Goal: Task Accomplishment & Management: Manage account settings

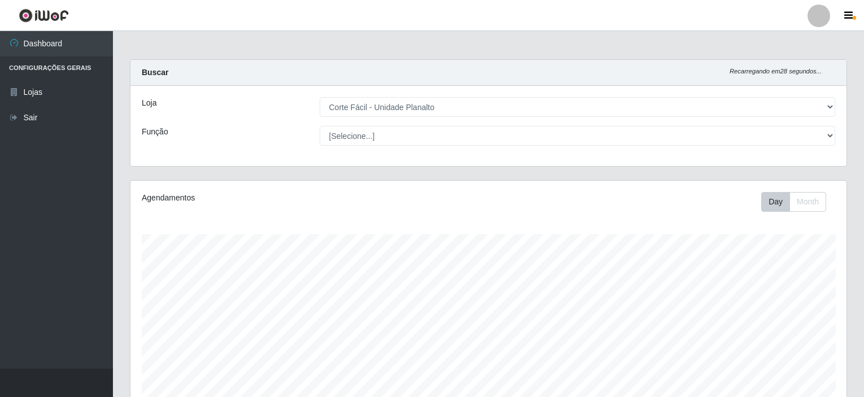
select select "202"
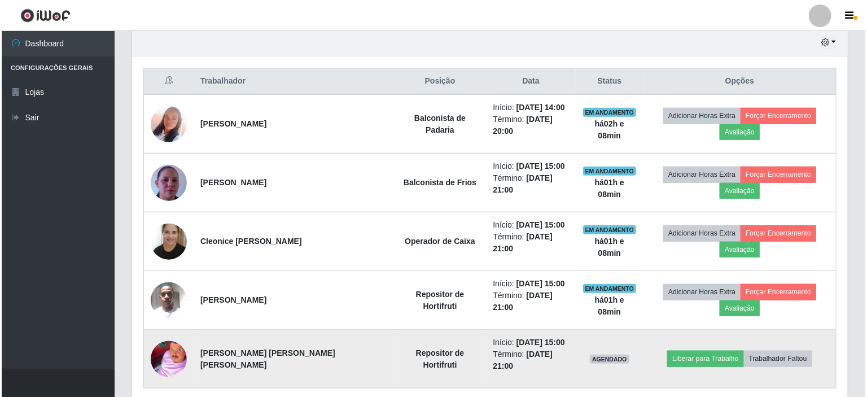
scroll to position [234, 716]
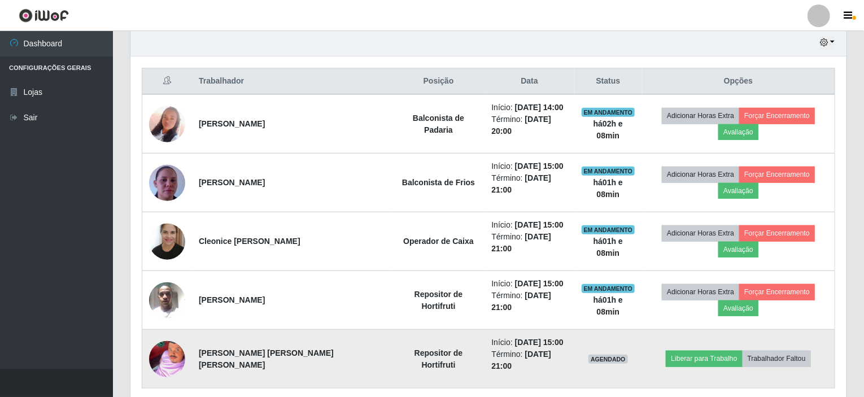
click at [161, 327] on img at bounding box center [167, 359] width 36 height 64
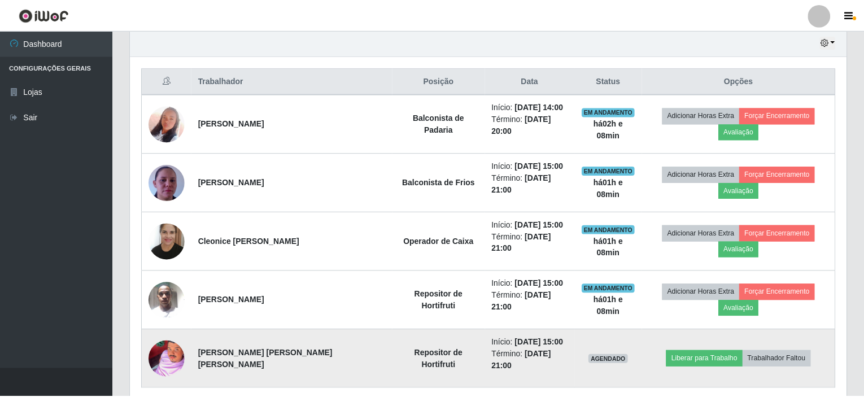
scroll to position [234, 711]
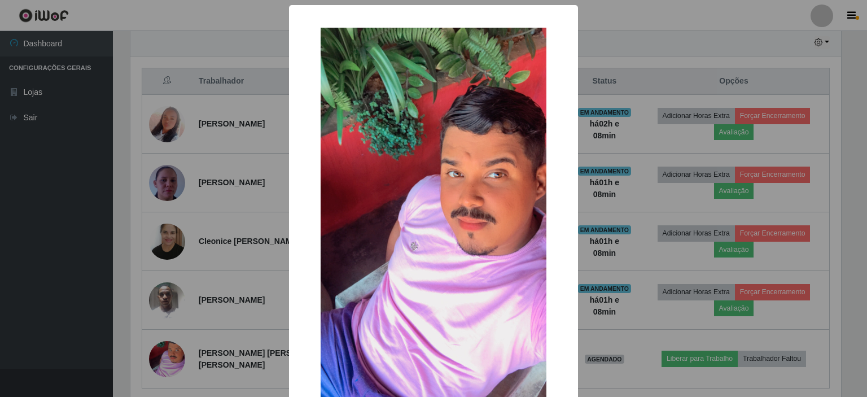
click at [621, 32] on div "× OK Cancel" at bounding box center [433, 198] width 867 height 397
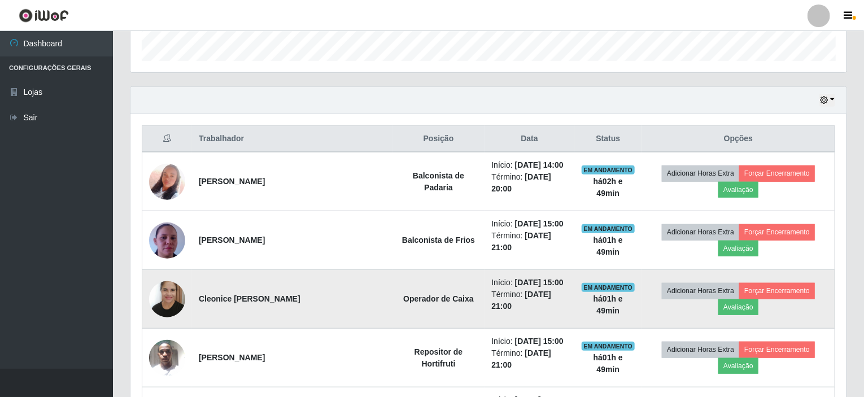
scroll to position [287, 0]
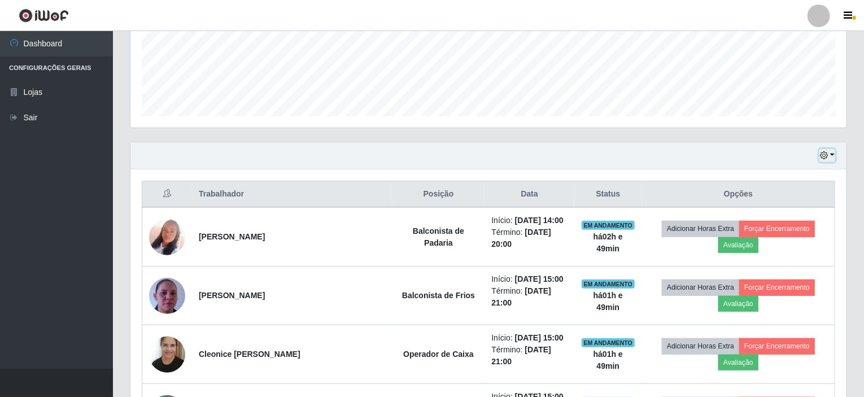
click at [833, 155] on button "button" at bounding box center [827, 155] width 16 height 13
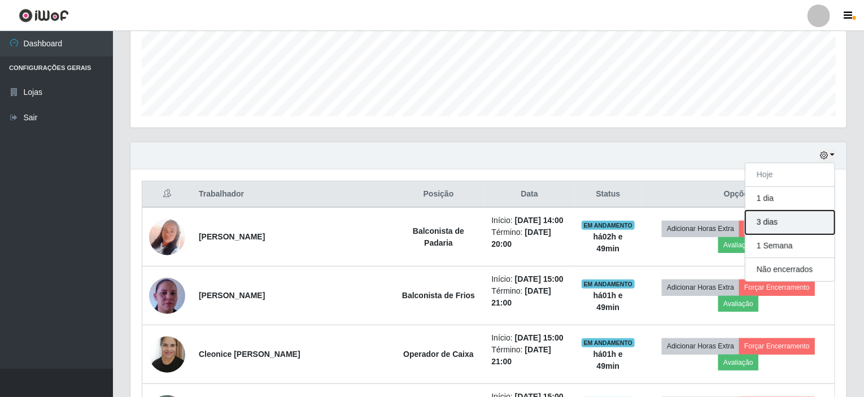
click at [773, 224] on button "3 dias" at bounding box center [789, 223] width 89 height 24
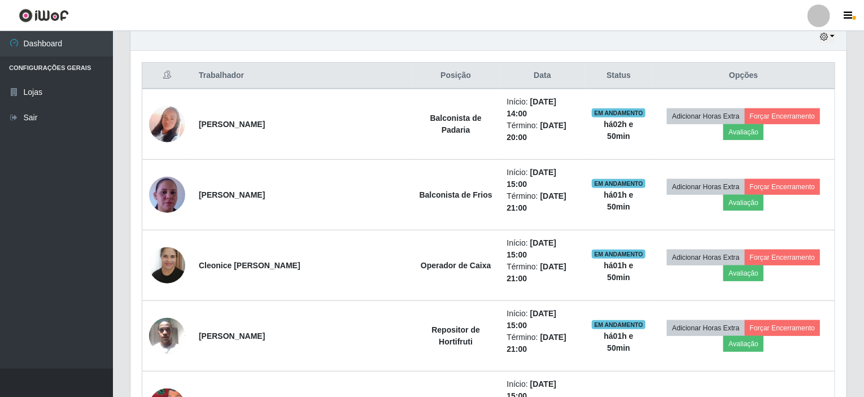
scroll to position [349, 0]
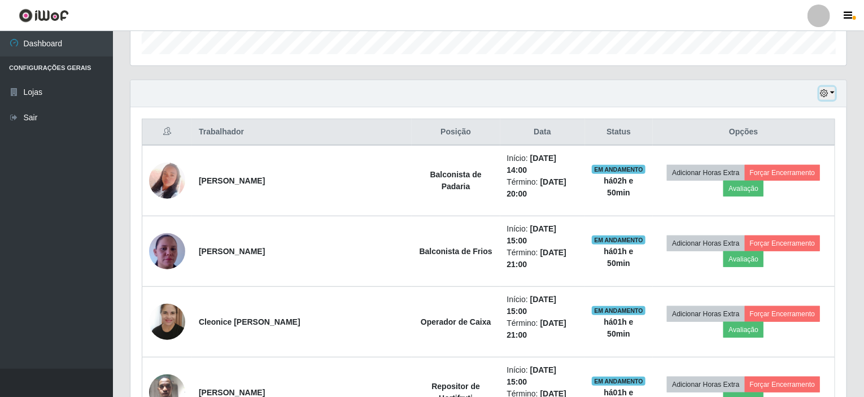
click at [834, 89] on button "button" at bounding box center [827, 93] width 16 height 13
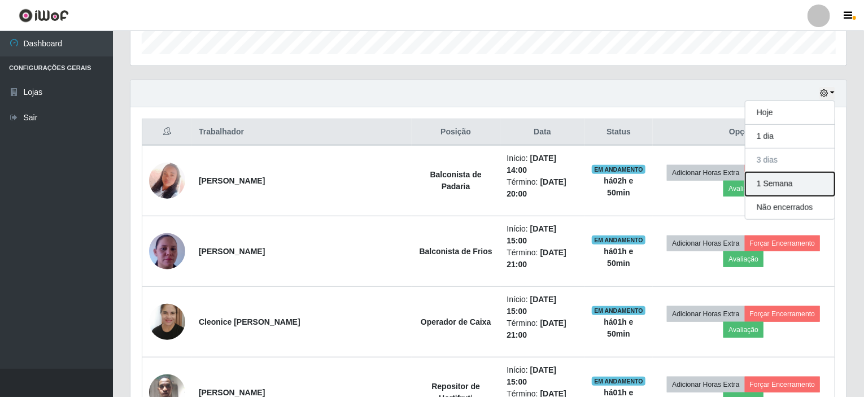
click at [789, 177] on button "1 Semana" at bounding box center [789, 184] width 89 height 24
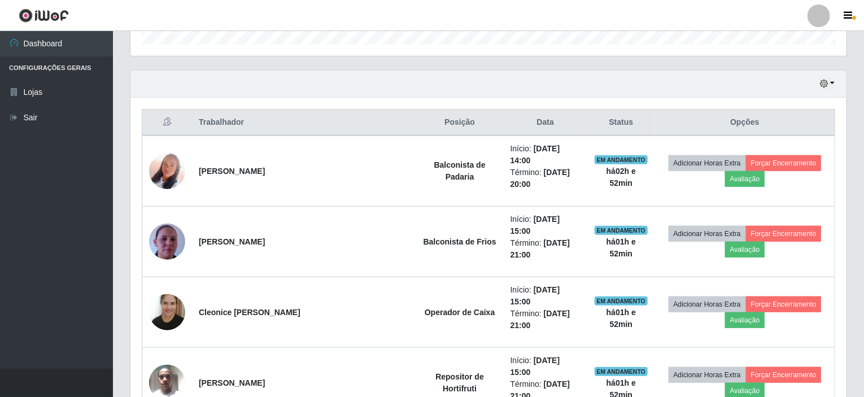
scroll to position [293, 0]
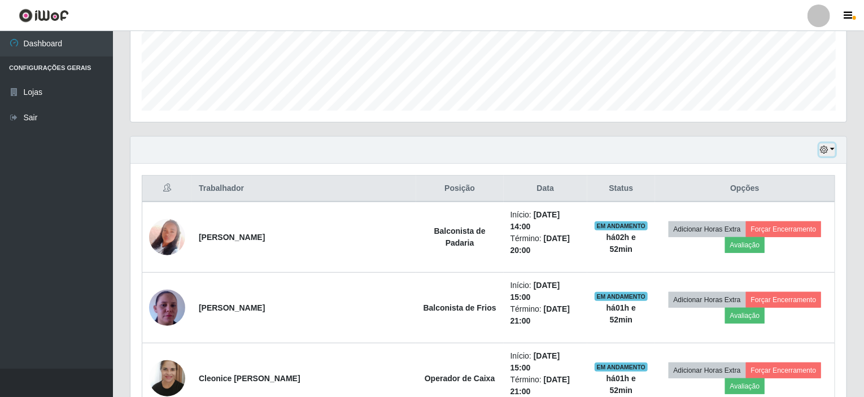
click at [834, 146] on button "button" at bounding box center [827, 149] width 16 height 13
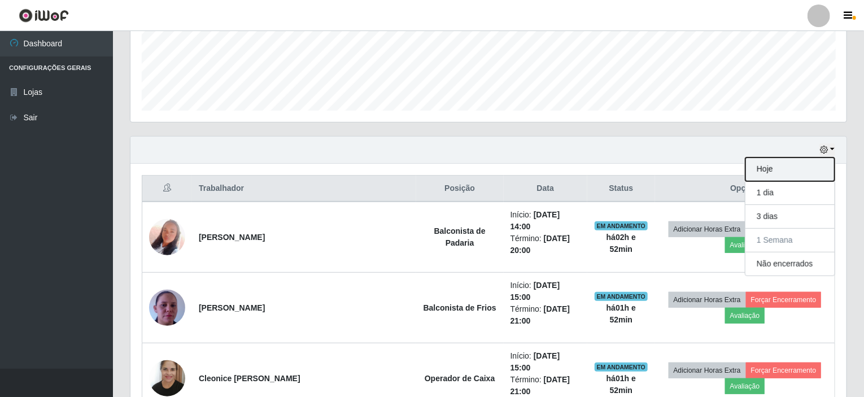
click at [781, 173] on button "Hoje" at bounding box center [789, 170] width 89 height 24
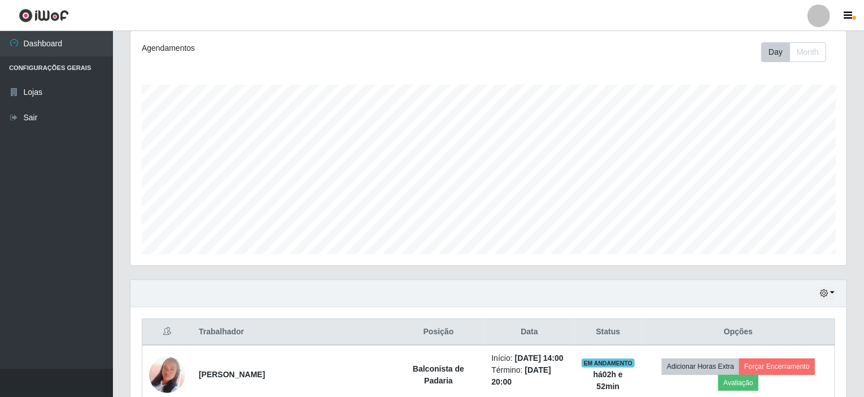
scroll to position [400, 0]
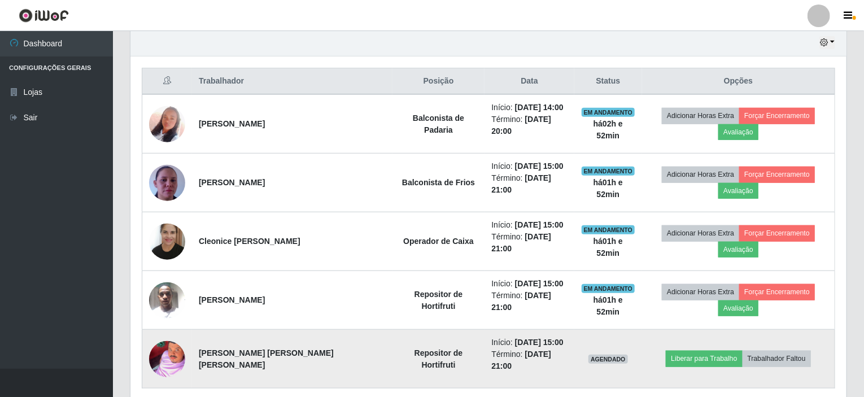
click at [160, 327] on img at bounding box center [167, 359] width 36 height 64
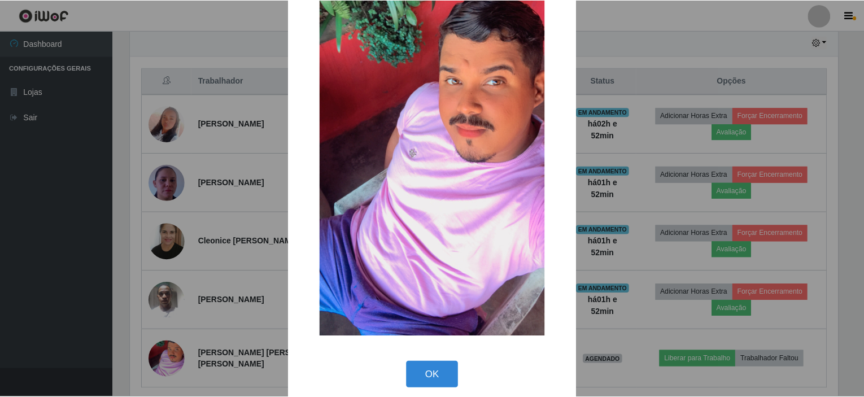
scroll to position [103, 0]
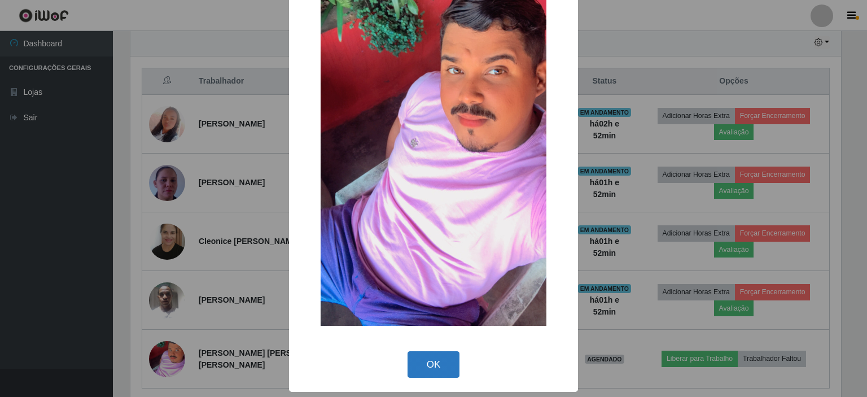
click at [427, 361] on button "OK" at bounding box center [434, 364] width 53 height 27
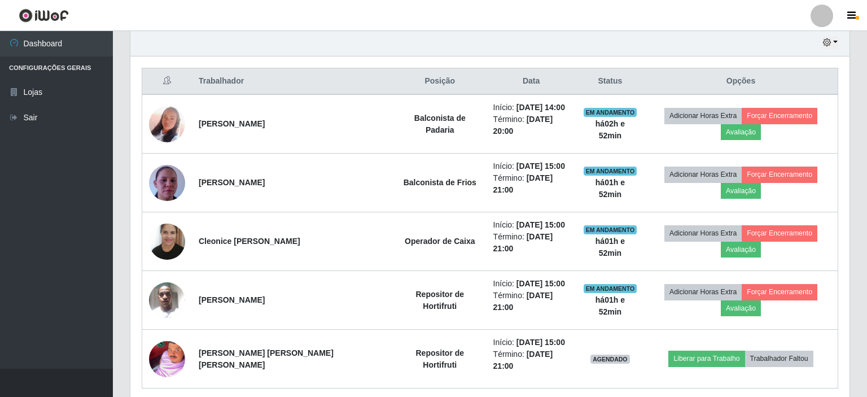
scroll to position [234, 716]
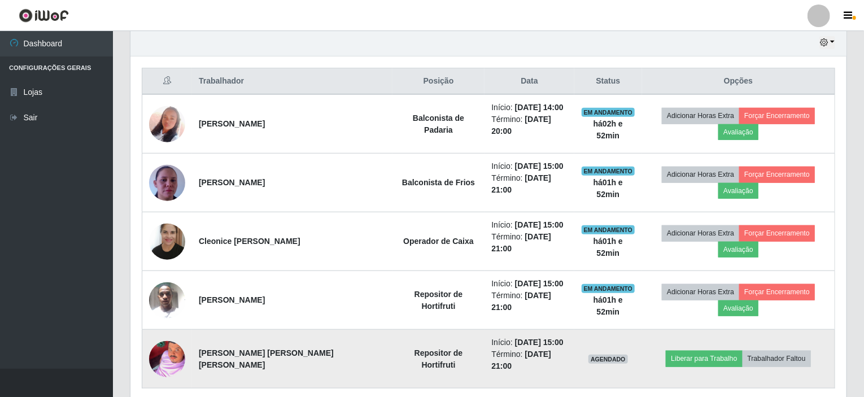
click at [174, 327] on img at bounding box center [167, 359] width 36 height 64
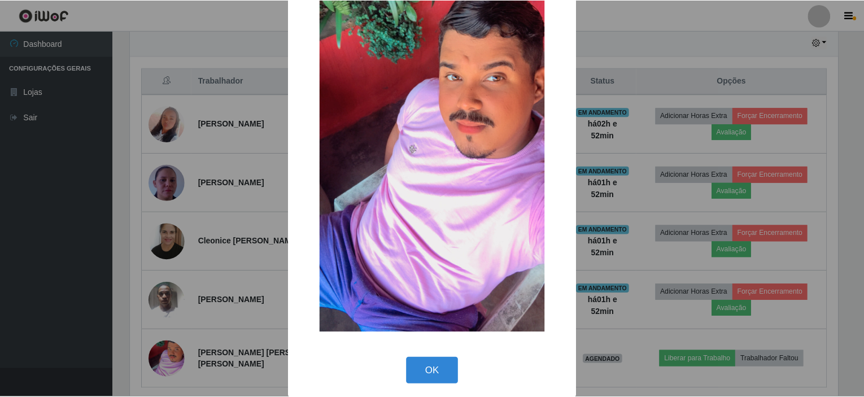
scroll to position [103, 0]
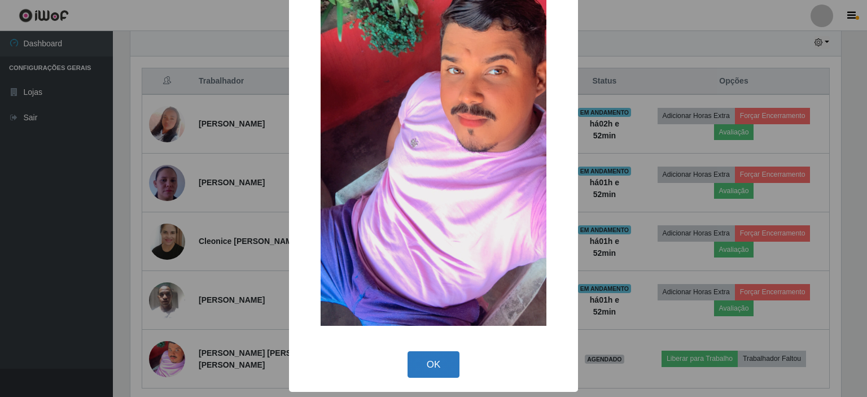
click at [428, 365] on button "OK" at bounding box center [434, 364] width 53 height 27
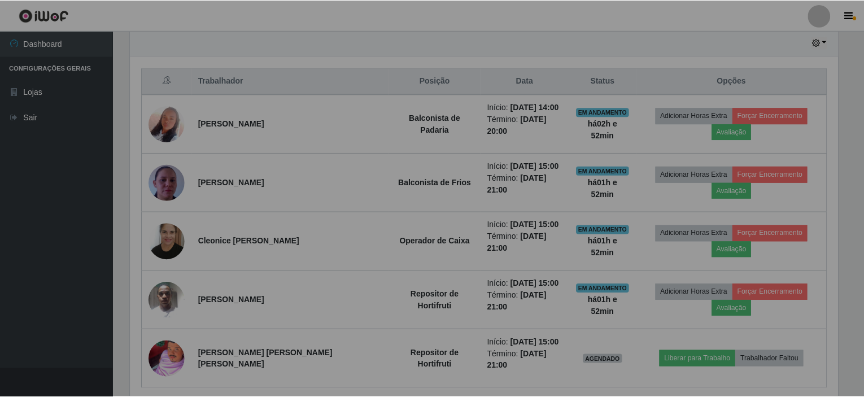
scroll to position [234, 716]
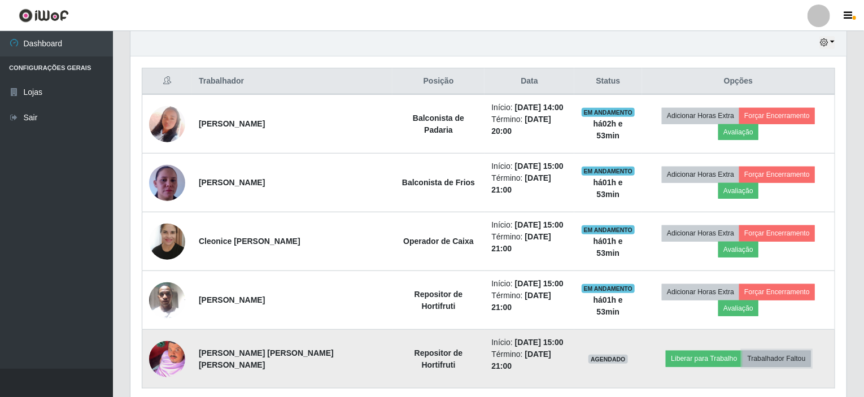
click at [764, 351] on button "Trabalhador Faltou" at bounding box center [776, 359] width 68 height 16
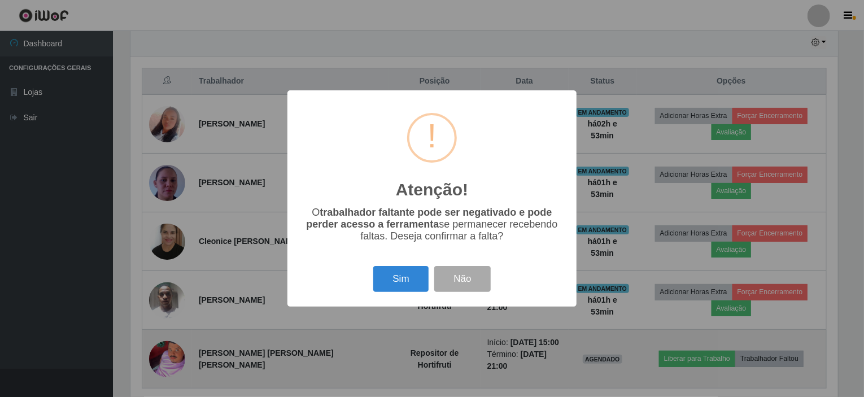
scroll to position [234, 711]
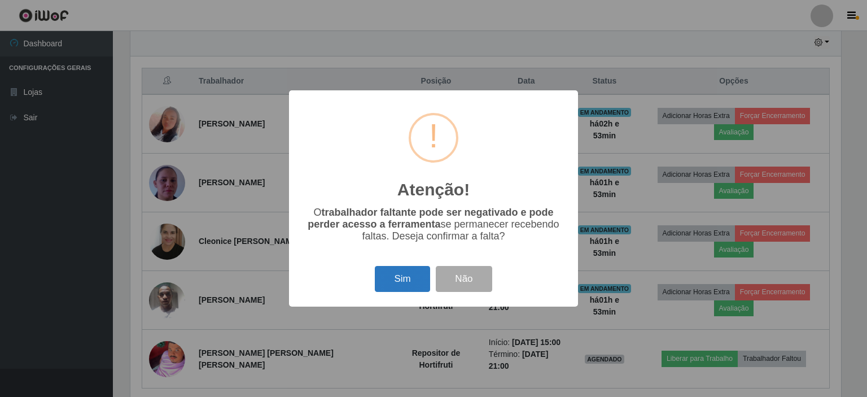
click at [401, 281] on button "Sim" at bounding box center [402, 279] width 55 height 27
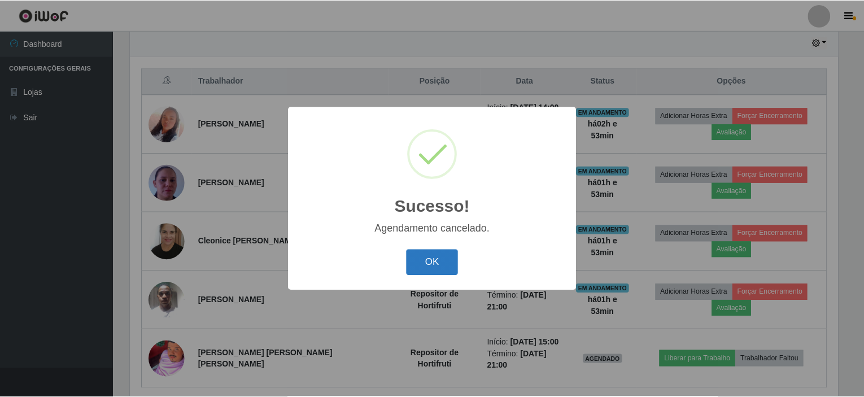
scroll to position [350, 0]
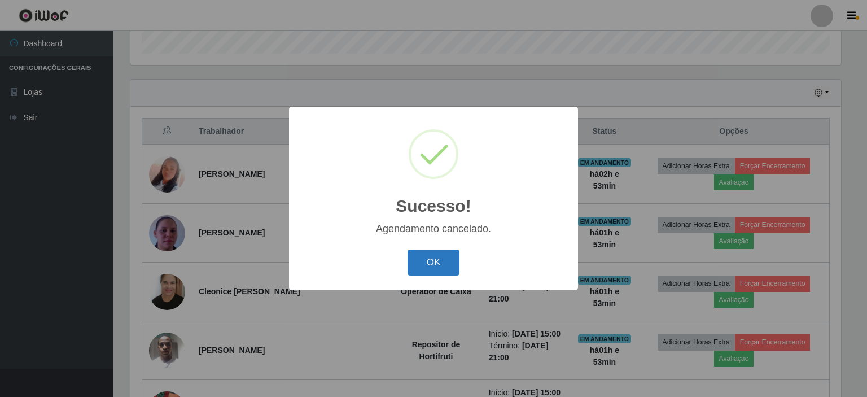
click at [444, 267] on button "OK" at bounding box center [434, 263] width 53 height 27
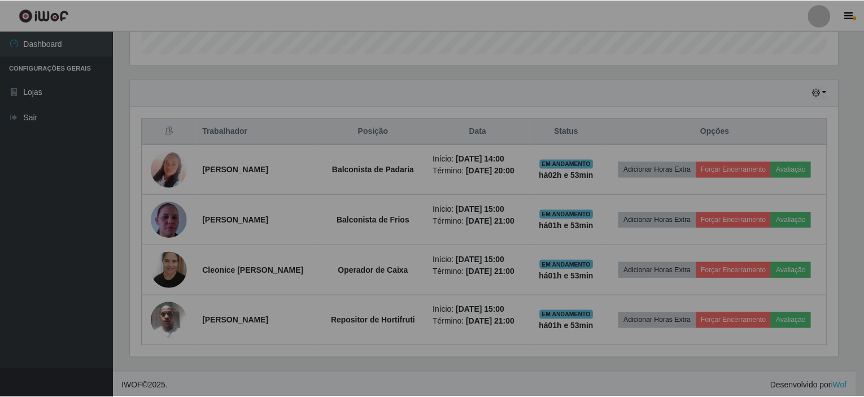
scroll to position [234, 716]
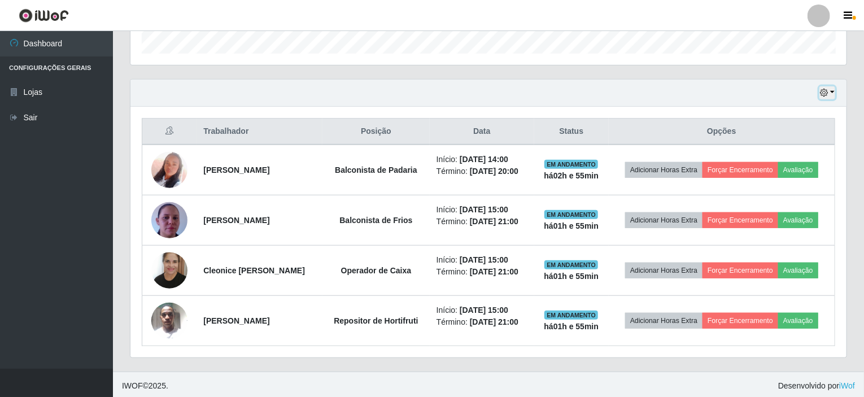
click at [832, 92] on button "button" at bounding box center [827, 92] width 16 height 13
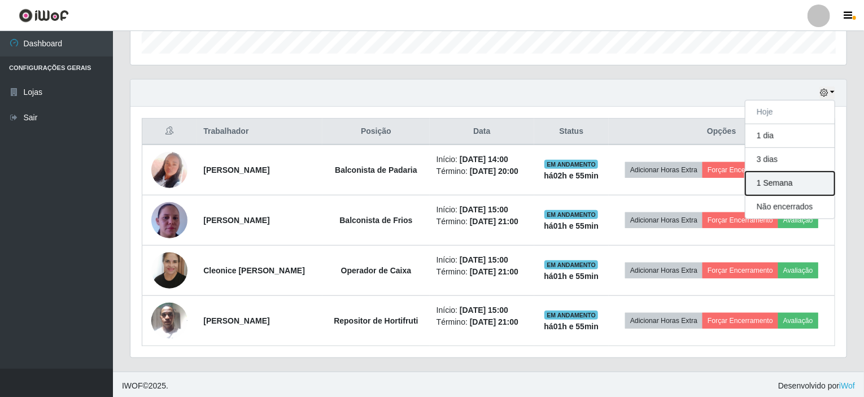
click at [795, 177] on button "1 Semana" at bounding box center [789, 184] width 89 height 24
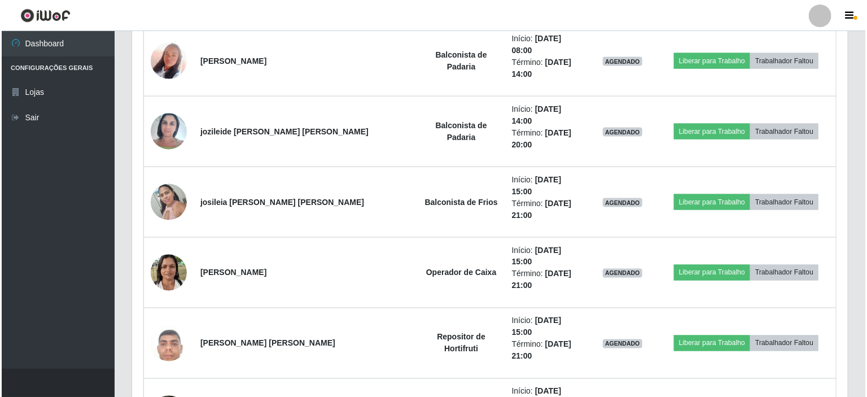
scroll to position [802, 0]
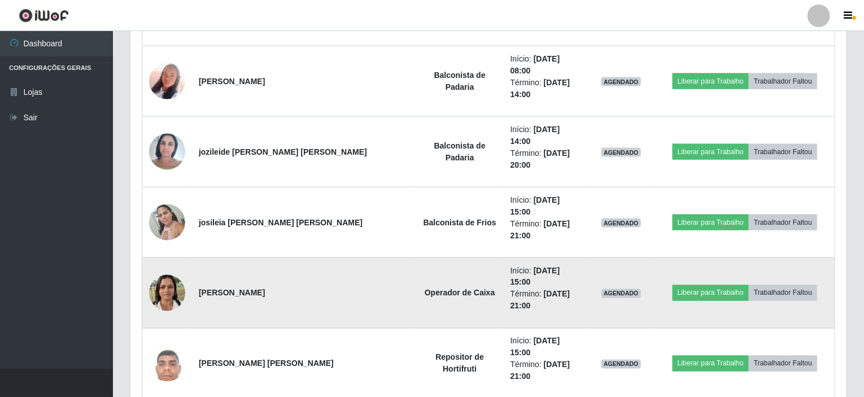
click at [166, 269] on img at bounding box center [167, 293] width 36 height 48
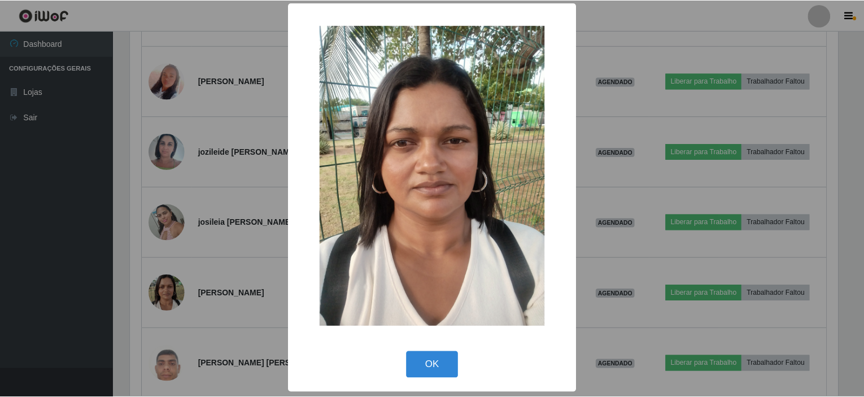
scroll to position [2, 0]
click at [436, 365] on button "OK" at bounding box center [434, 365] width 53 height 27
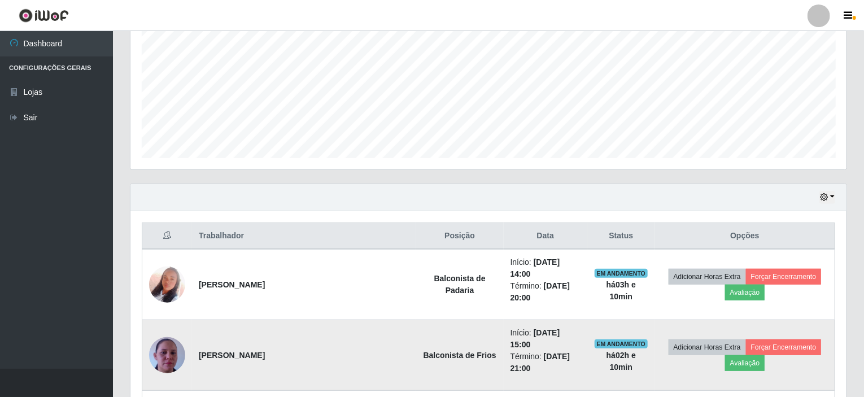
scroll to position [226, 0]
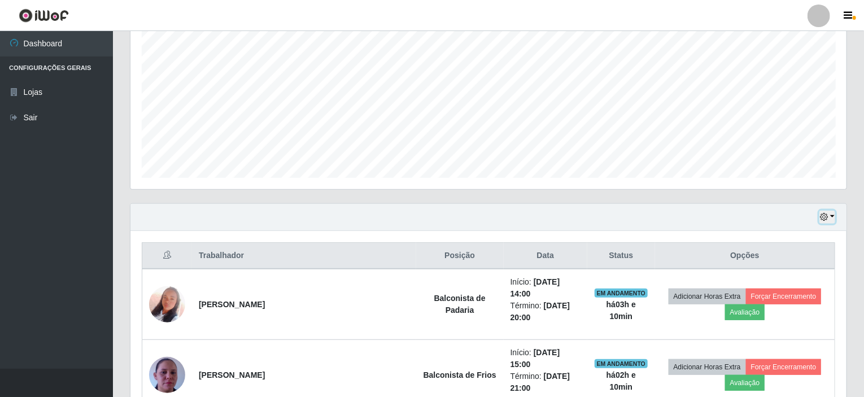
click at [830, 216] on button "button" at bounding box center [827, 217] width 16 height 13
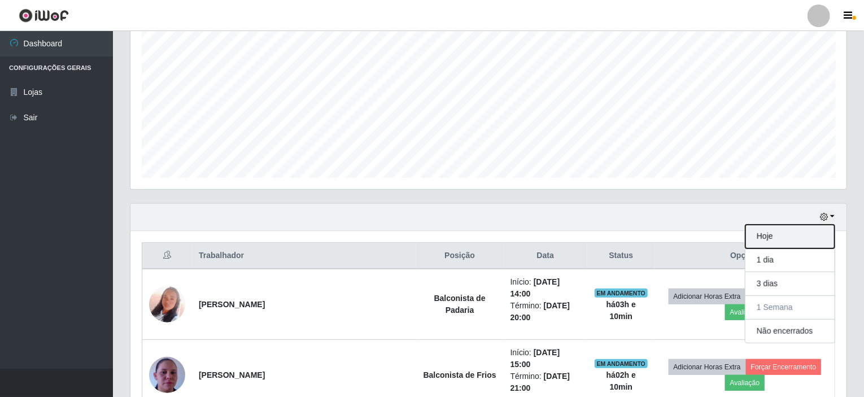
click at [788, 230] on button "Hoje" at bounding box center [789, 237] width 89 height 24
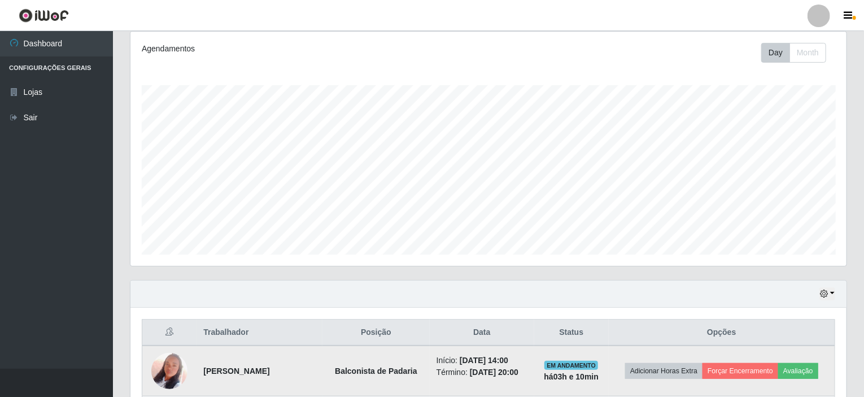
scroll to position [124, 0]
